Goal: Navigation & Orientation: Find specific page/section

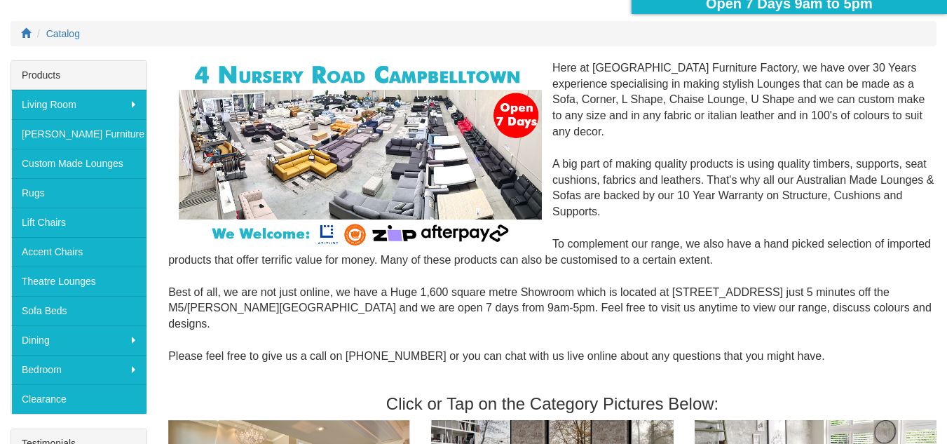
scroll to position [168, 0]
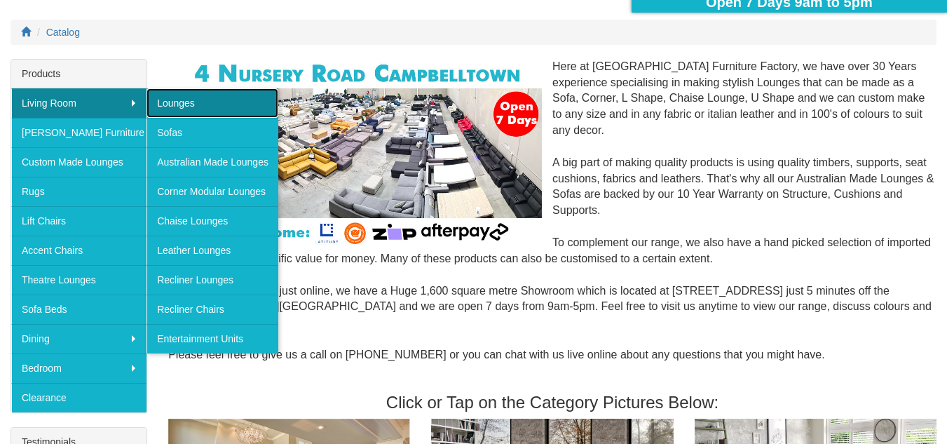
click at [179, 100] on link "Lounges" at bounding box center [213, 102] width 132 height 29
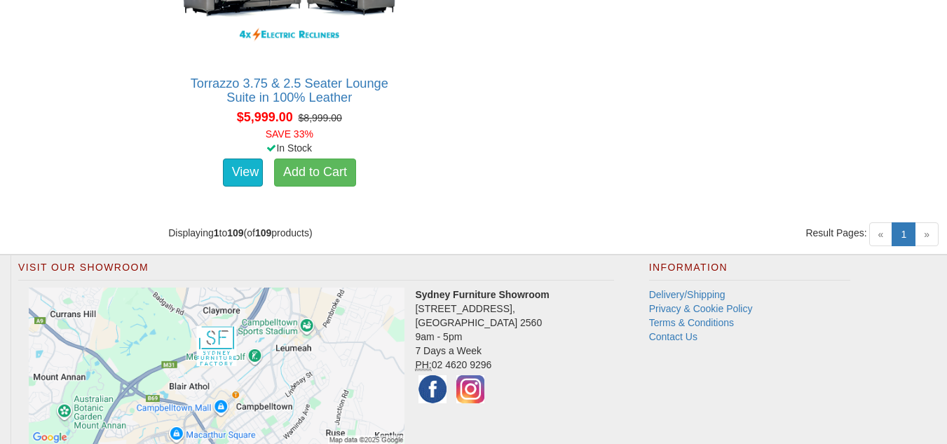
scroll to position [11582, 0]
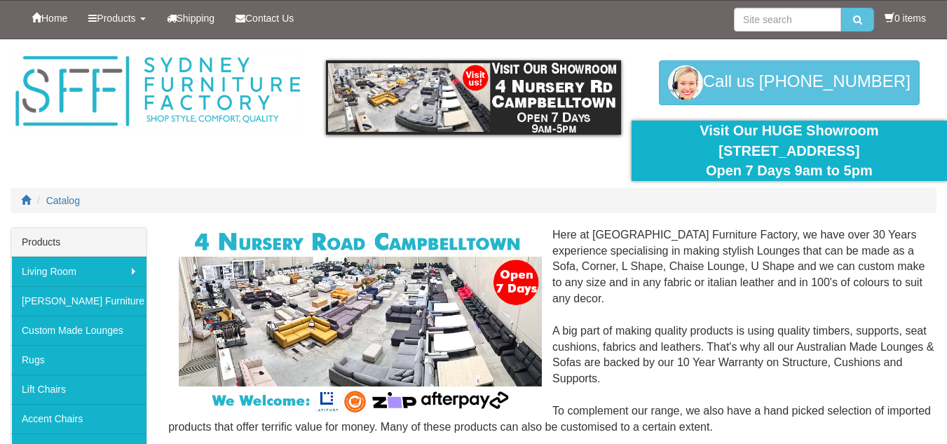
scroll to position [168, 0]
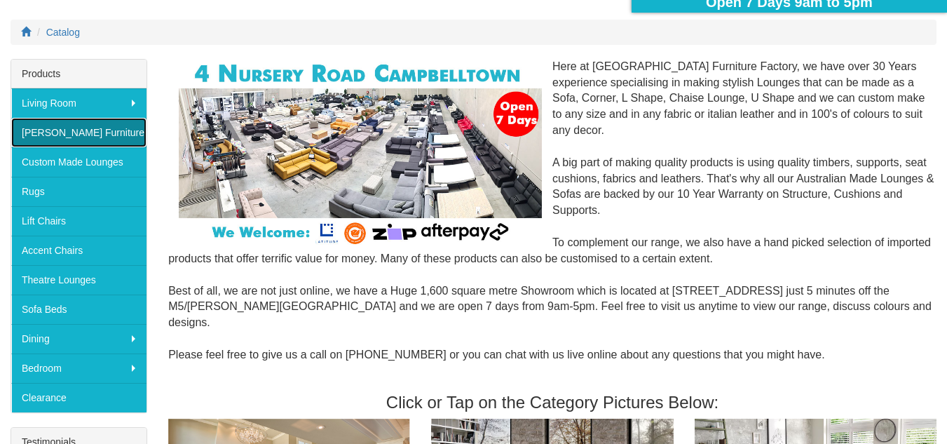
click at [71, 127] on link "[PERSON_NAME] Furniture" at bounding box center [78, 132] width 135 height 29
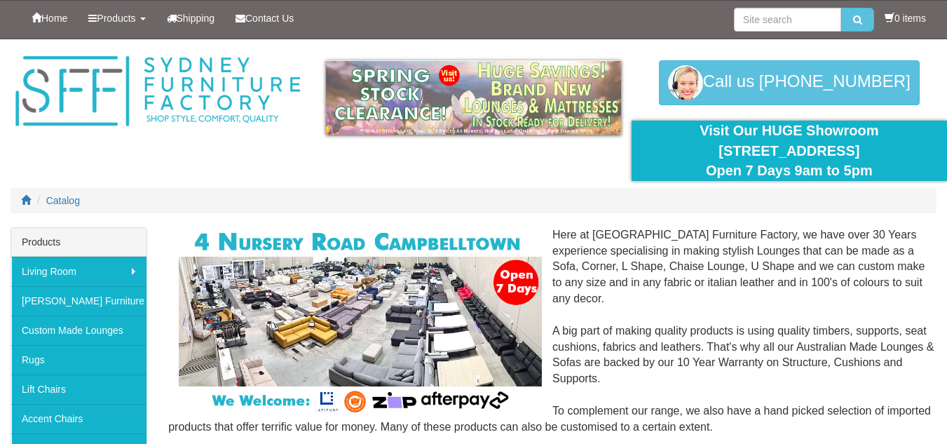
scroll to position [168, 0]
